Goal: Information Seeking & Learning: Learn about a topic

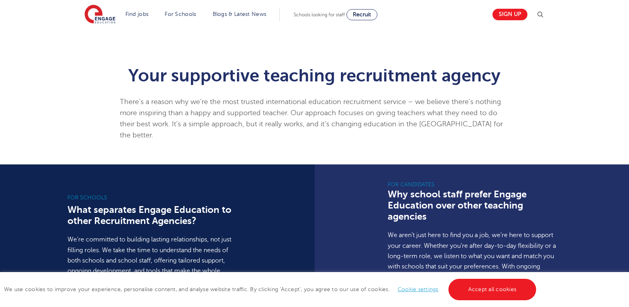
scroll to position [437, 0]
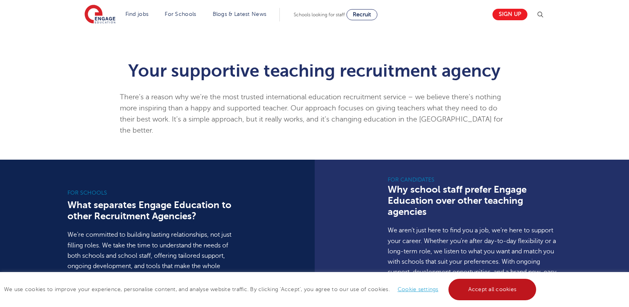
click at [493, 292] on link "Accept all cookies" at bounding box center [492, 289] width 88 height 21
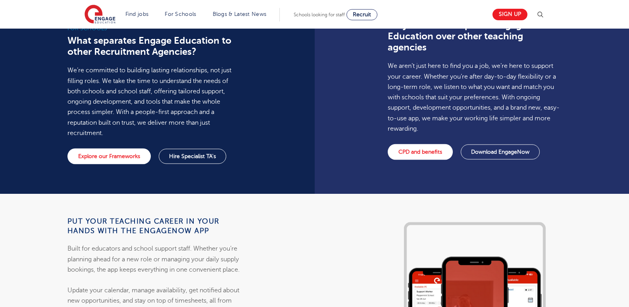
scroll to position [794, 0]
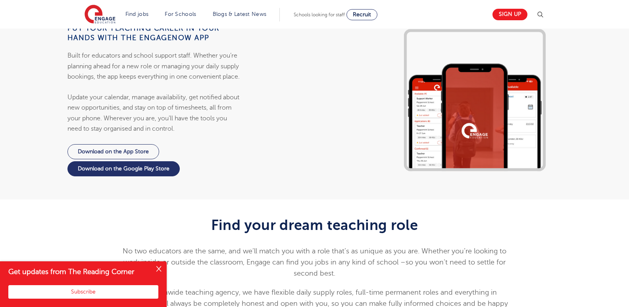
click at [160, 267] on button "Close" at bounding box center [159, 269] width 16 height 16
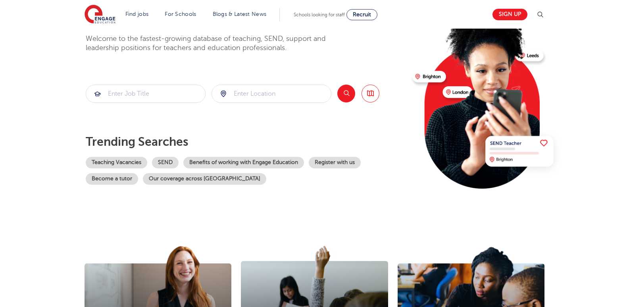
scroll to position [0, 0]
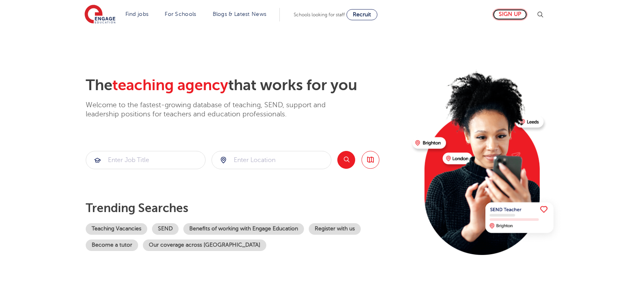
click at [502, 11] on link "Sign up" at bounding box center [509, 15] width 35 height 12
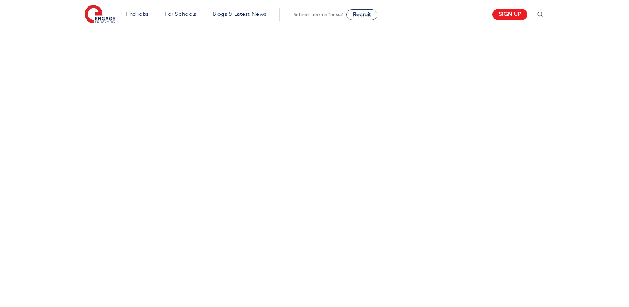
scroll to position [397, 0]
click at [409, 162] on div "Let us know more about you!" at bounding box center [314, 90] width 481 height 430
click at [435, 164] on div "Let us know more about you!" at bounding box center [314, 90] width 481 height 430
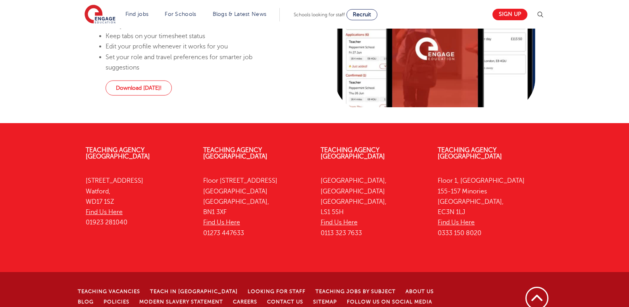
scroll to position [882, 0]
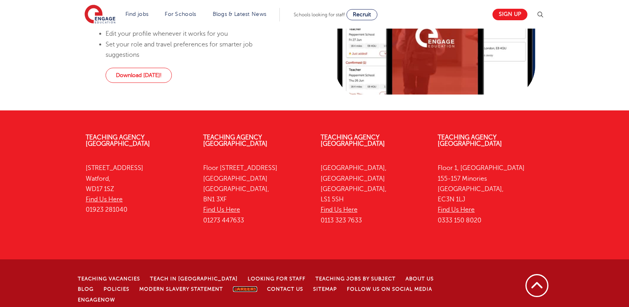
click at [233, 286] on link "Careers" at bounding box center [245, 289] width 24 height 6
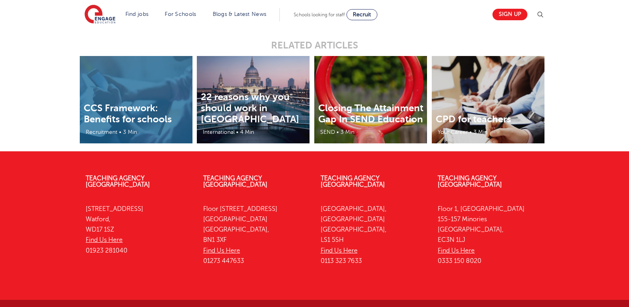
scroll to position [1941, 0]
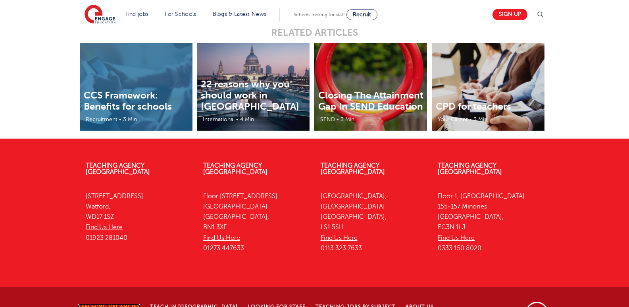
click at [127, 304] on link "Teaching Vacancies" at bounding box center [109, 307] width 62 height 6
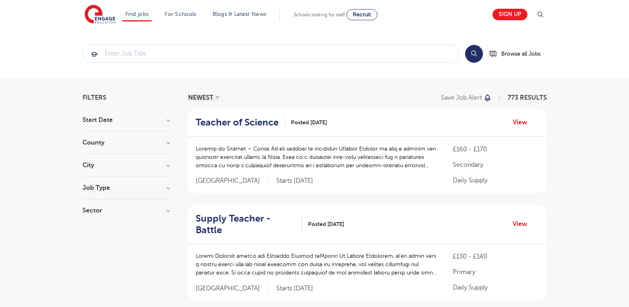
click at [165, 189] on h3 "Job Type" at bounding box center [126, 188] width 87 height 6
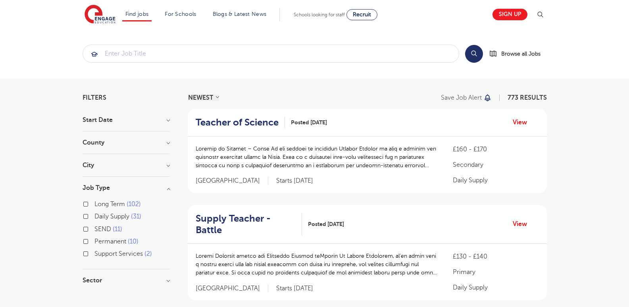
click at [166, 281] on h3 "Sector" at bounding box center [126, 280] width 87 height 6
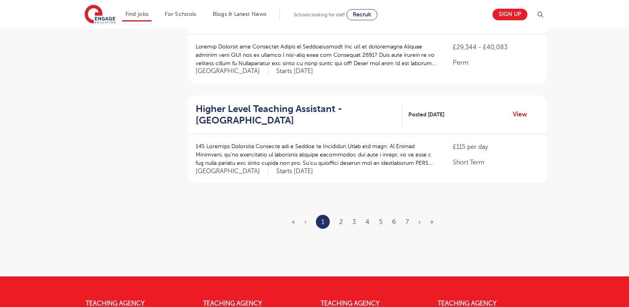
scroll to position [992, 0]
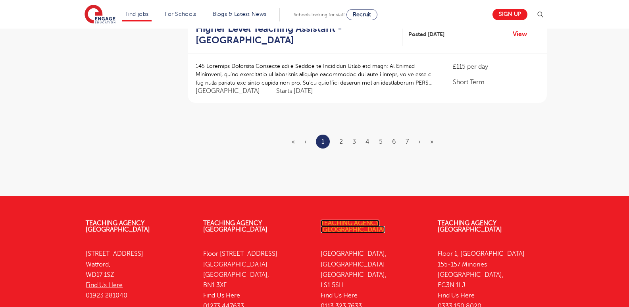
click at [385, 219] on link "Teaching Agency [GEOGRAPHIC_DATA]" at bounding box center [353, 225] width 64 height 13
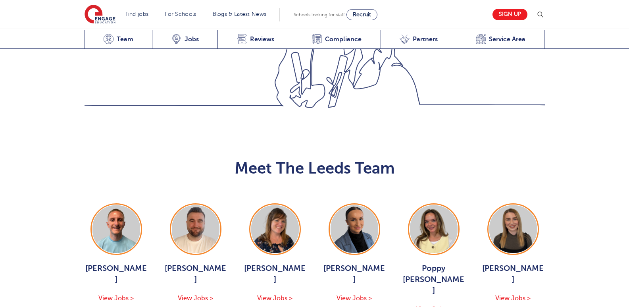
scroll to position [833, 0]
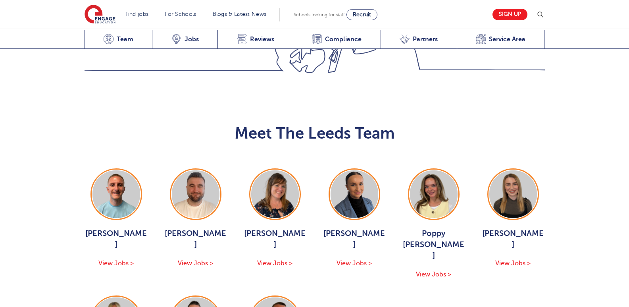
scroll to position [873, 0]
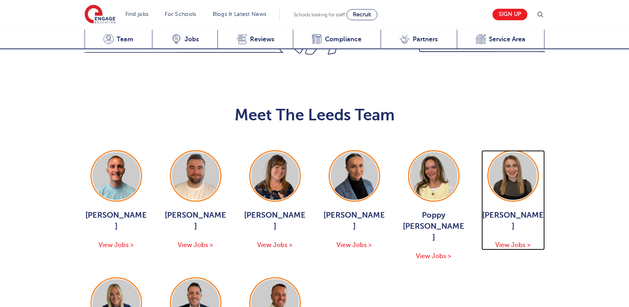
click at [507, 241] on span "View Jobs >" at bounding box center [512, 244] width 35 height 7
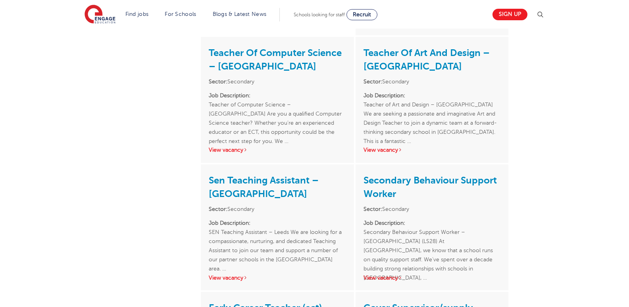
scroll to position [675, 0]
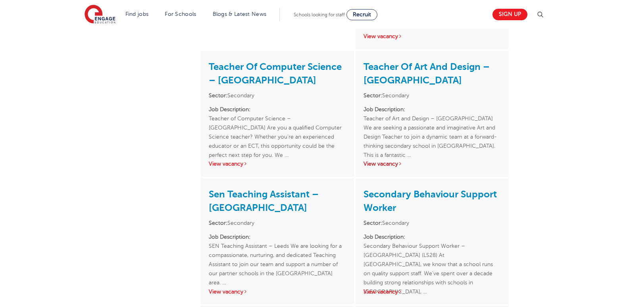
click at [386, 161] on link "View vacancy" at bounding box center [382, 164] width 39 height 6
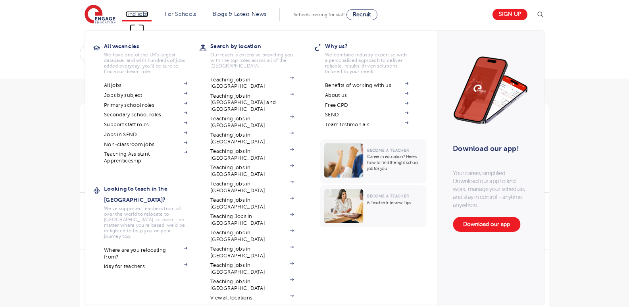
click at [144, 13] on link "Find jobs" at bounding box center [136, 14] width 23 height 6
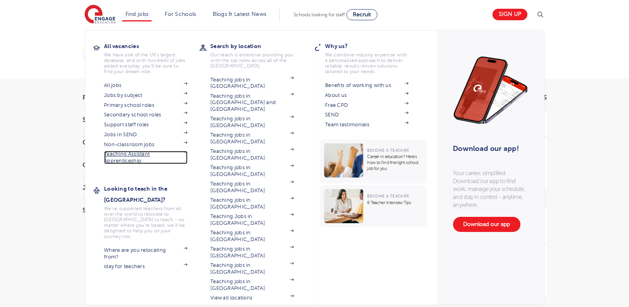
click at [140, 153] on link "Teaching Assistant Apprenticeship" at bounding box center [145, 157] width 83 height 13
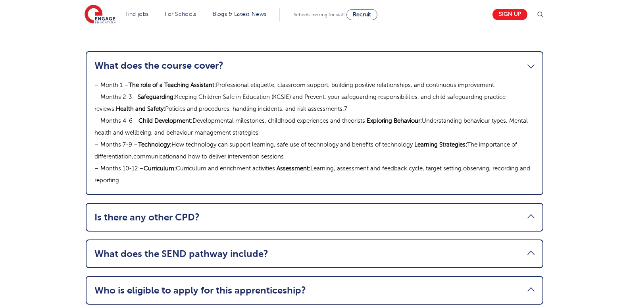
scroll to position [913, 0]
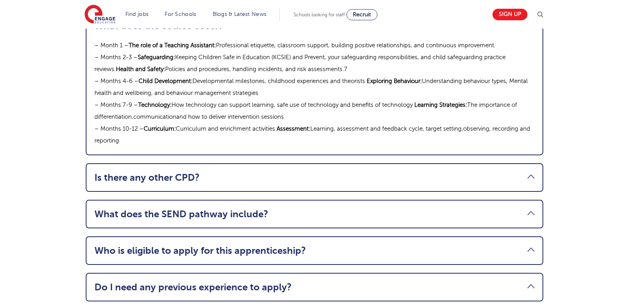
click at [532, 172] on link "Is there any other CPD?" at bounding box center [314, 177] width 440 height 11
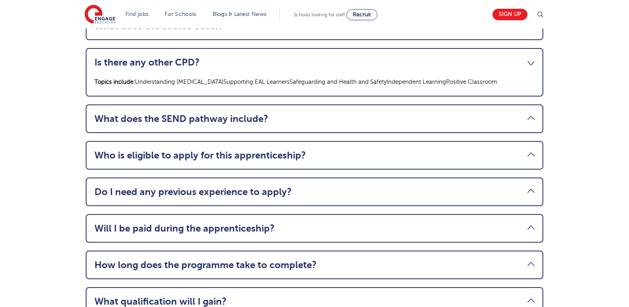
click at [533, 112] on li "What does the SEND pathway include? The programme is supported by an SEND Pathw…" at bounding box center [315, 118] width 458 height 29
click at [533, 113] on link "What does the SEND pathway include?" at bounding box center [314, 118] width 440 height 11
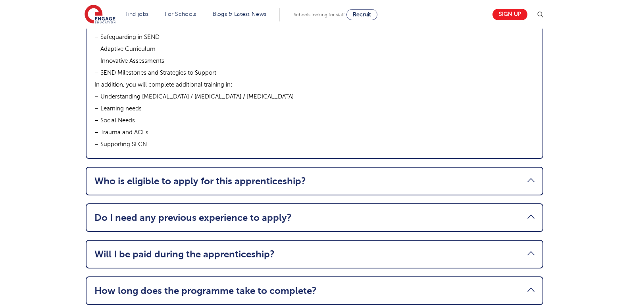
scroll to position [1032, 0]
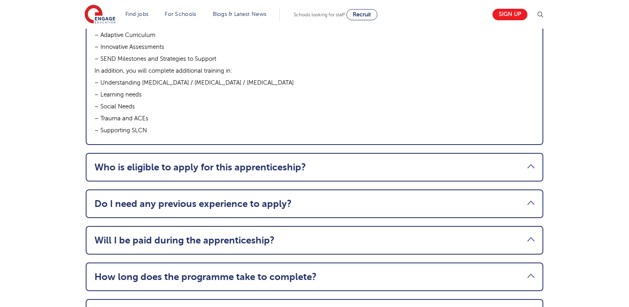
click at [531, 162] on link "Who is eligible to apply for this apprenticeship?" at bounding box center [314, 167] width 440 height 11
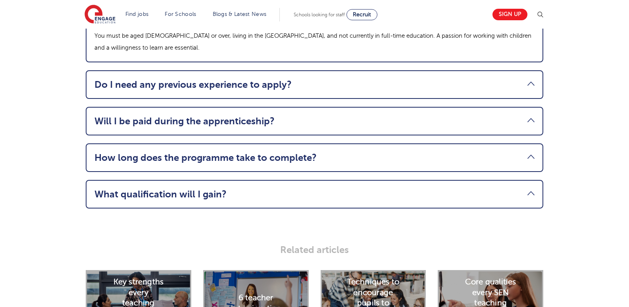
click at [529, 79] on link "Do I need any previous experience to apply?" at bounding box center [314, 84] width 440 height 11
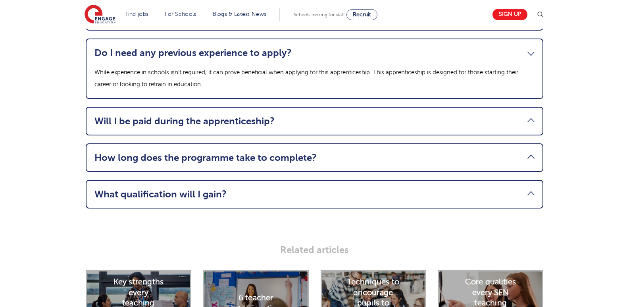
click at [533, 115] on link "Will I be paid during the apprenticeship?" at bounding box center [314, 120] width 440 height 11
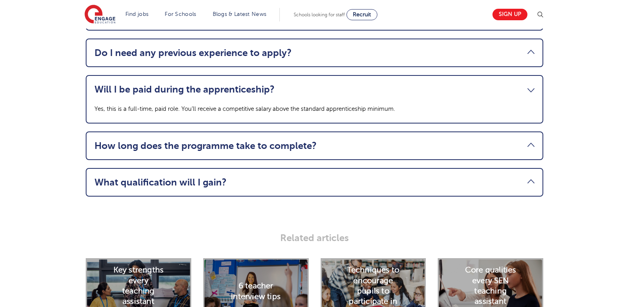
click at [532, 140] on link "How long does the programme take to complete?" at bounding box center [314, 145] width 440 height 11
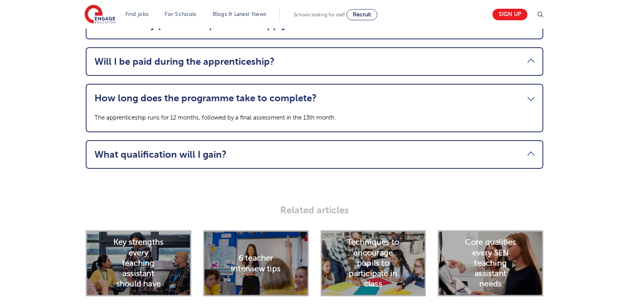
scroll to position [1071, 0]
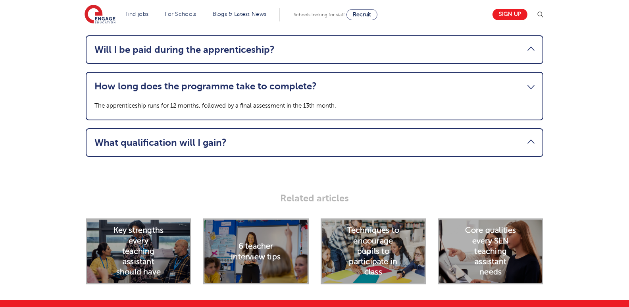
click at [532, 137] on link "What qualification will I gain?" at bounding box center [314, 142] width 440 height 11
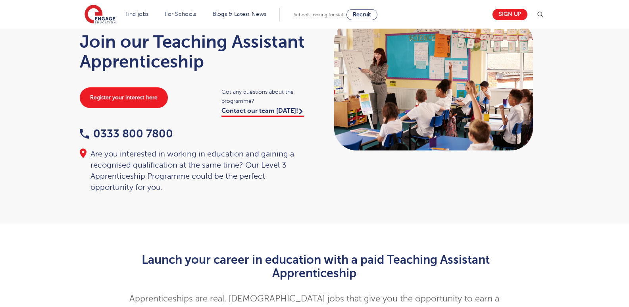
scroll to position [0, 0]
